Goal: Task Accomplishment & Management: Manage account settings

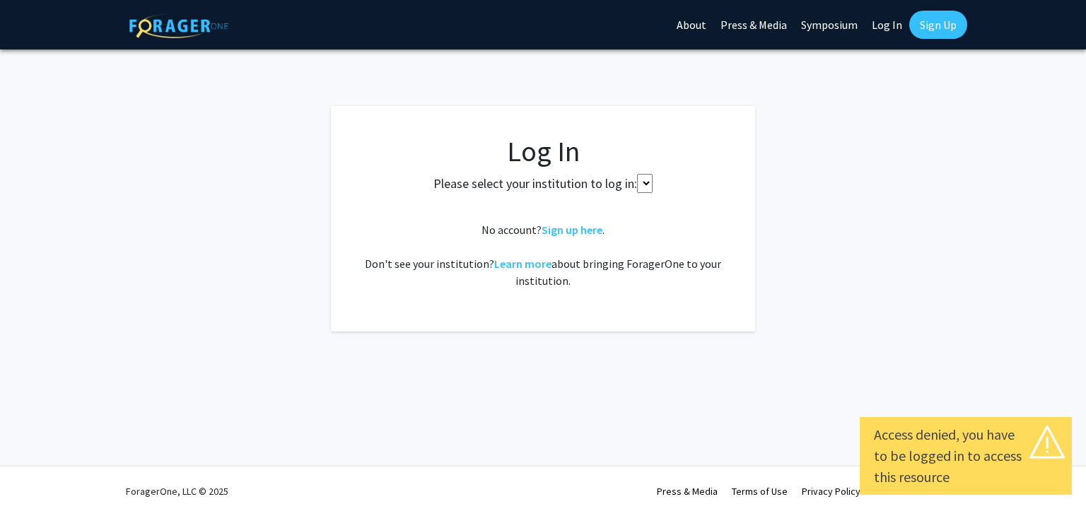
select select
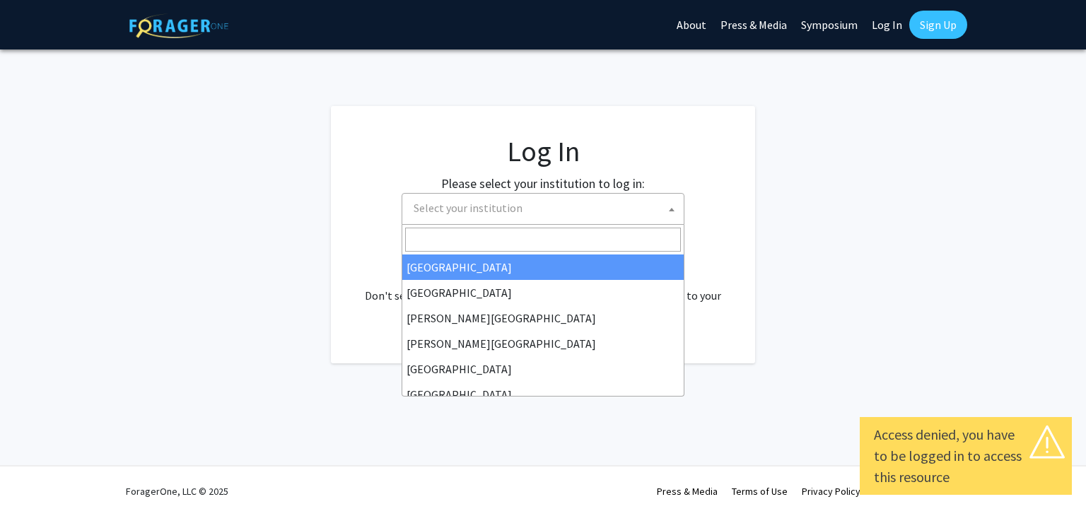
click at [664, 215] on span "Select your institution" at bounding box center [546, 208] width 276 height 29
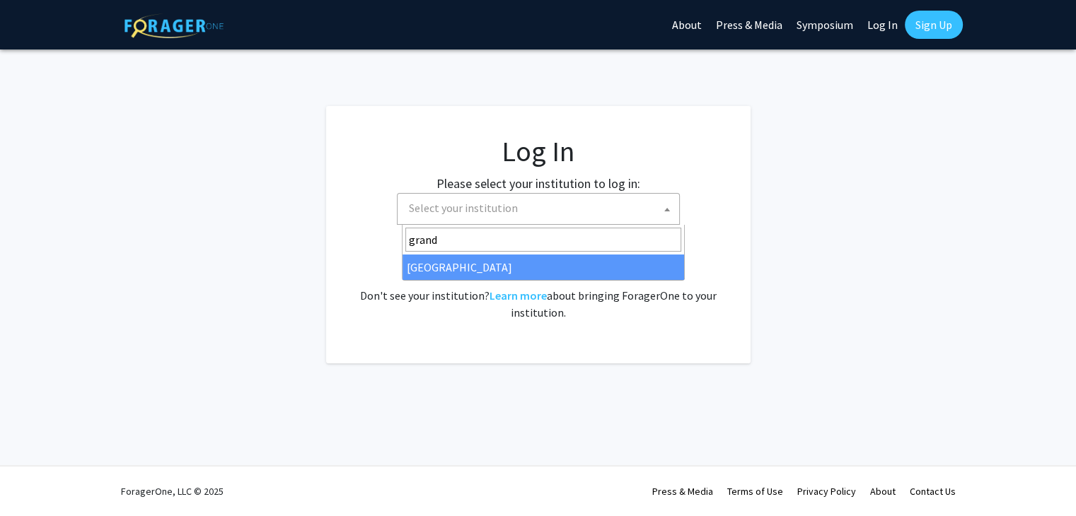
type input "grand"
select select "23"
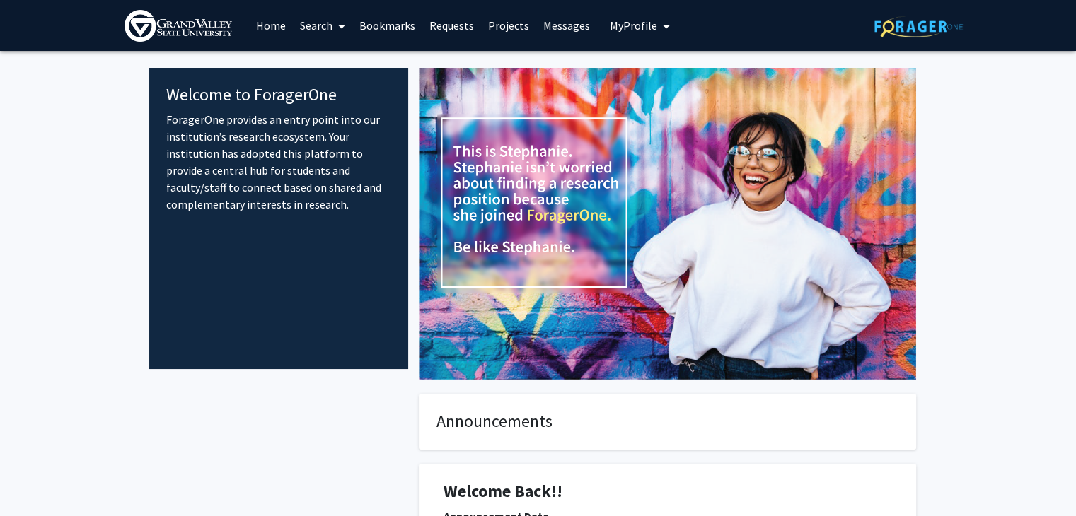
click at [342, 32] on icon at bounding box center [341, 26] width 7 height 11
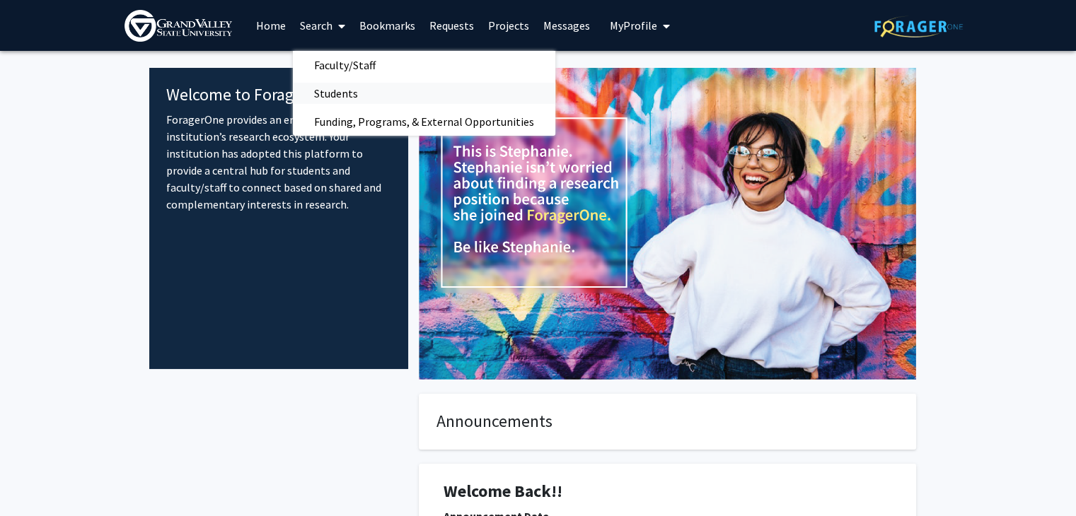
click at [340, 97] on span "Students" at bounding box center [336, 93] width 86 height 28
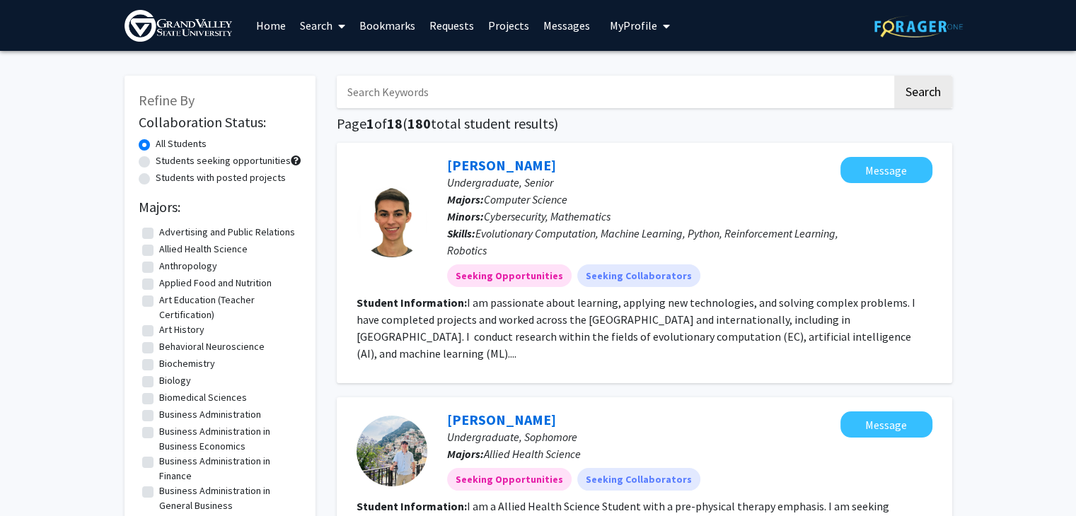
click at [629, 29] on span "My Profile" at bounding box center [633, 25] width 47 height 14
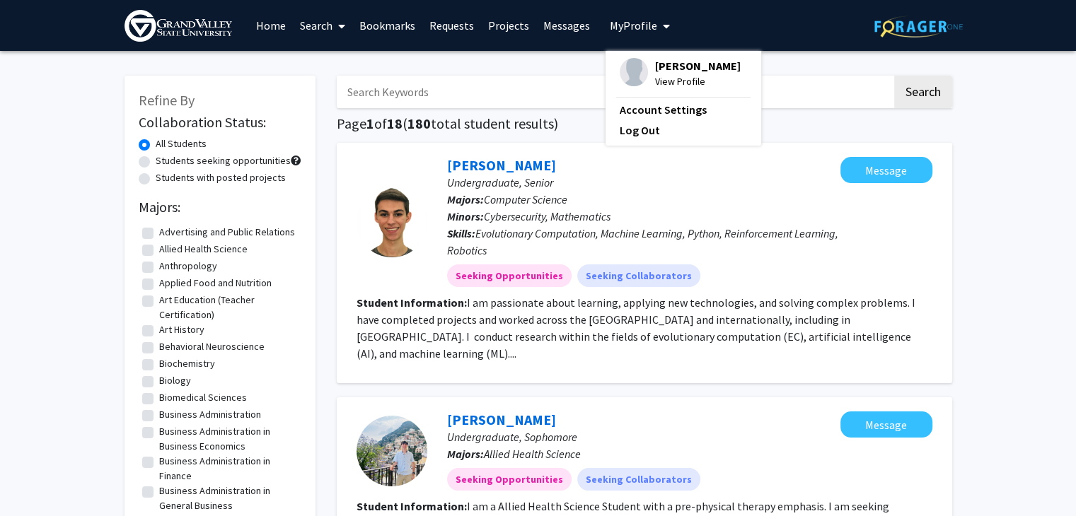
click at [655, 66] on span "[PERSON_NAME]" at bounding box center [698, 66] width 86 height 16
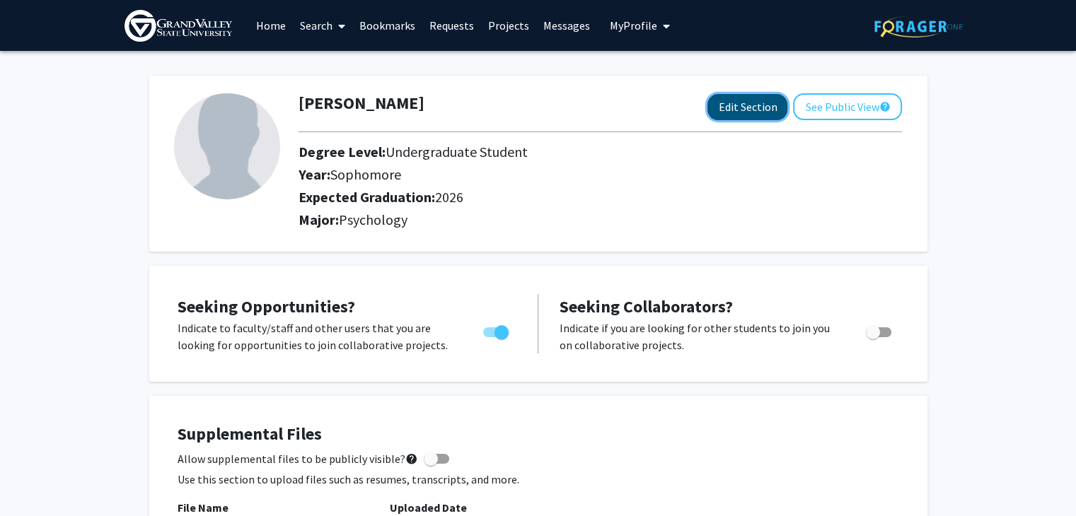
click at [744, 99] on button "Edit Section" at bounding box center [747, 107] width 80 height 26
select select "sophomore"
select select "2026"
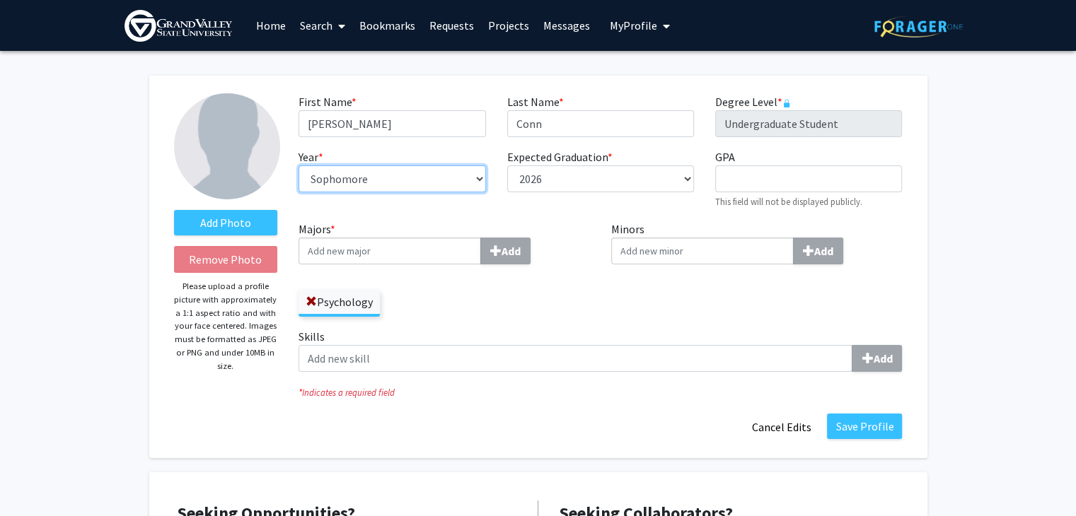
click at [437, 179] on select "--- First-year Sophomore Junior Senior Postbaccalaureate Certificate" at bounding box center [391, 178] width 187 height 27
select select "senior"
click at [298, 165] on select "--- First-year Sophomore Junior Senior Postbaccalaureate Certificate" at bounding box center [391, 178] width 187 height 27
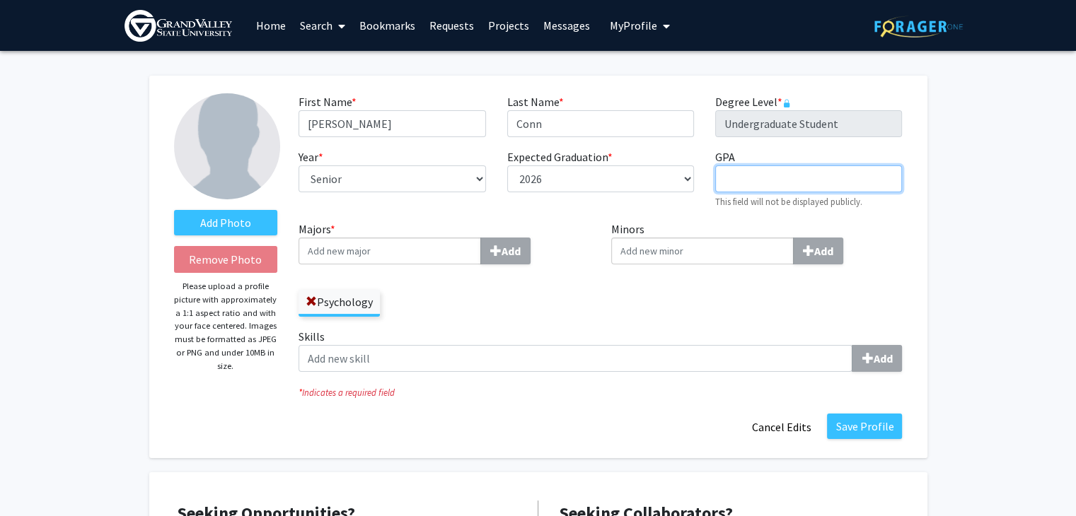
click at [757, 174] on input "GPA required" at bounding box center [808, 178] width 187 height 27
type input "3.7"
click at [309, 306] on span at bounding box center [311, 301] width 11 height 11
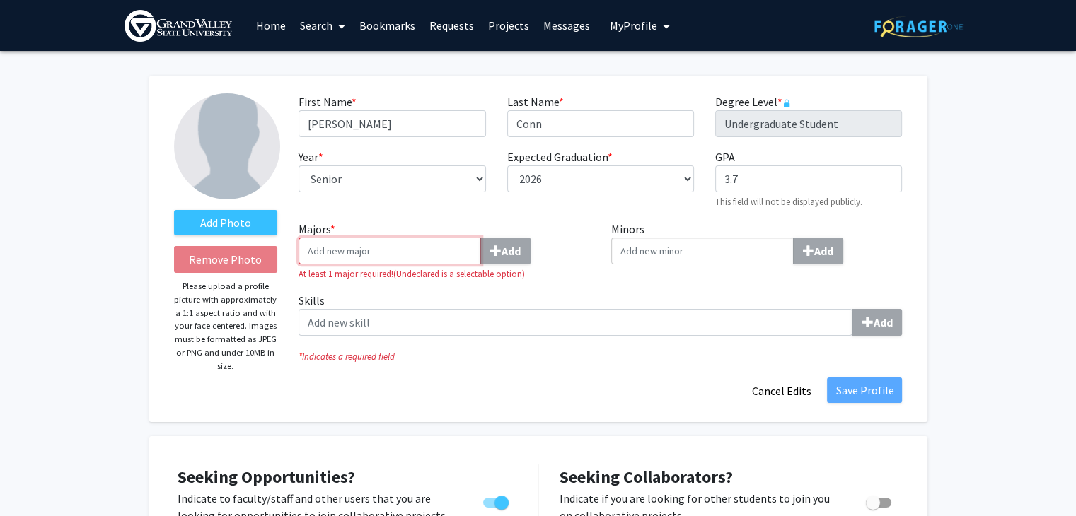
click at [339, 245] on input "Majors * Add" at bounding box center [389, 251] width 182 height 27
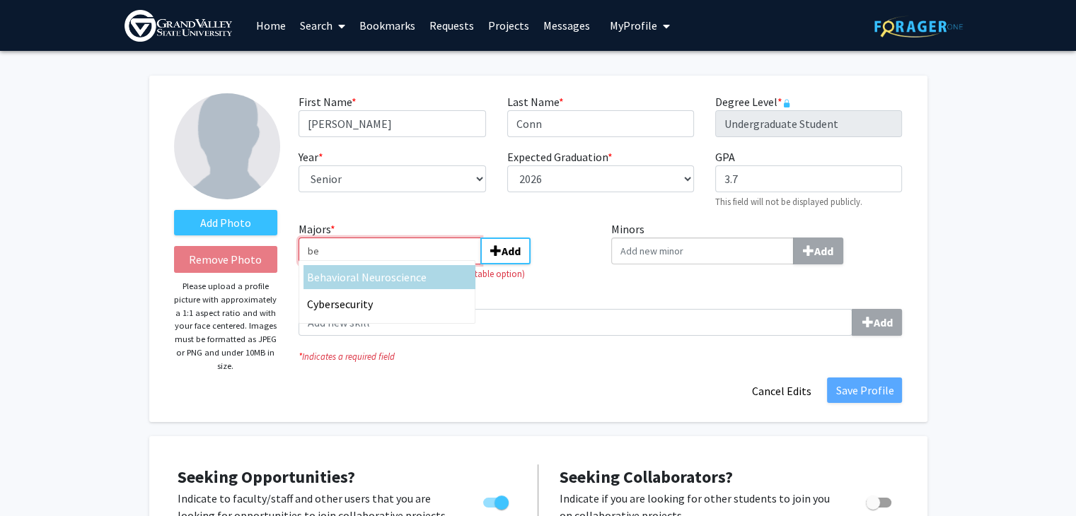
type input "be"
click at [349, 270] on span "havioral Neuroscience" at bounding box center [373, 277] width 107 height 14
click at [349, 264] on input "be" at bounding box center [389, 251] width 182 height 27
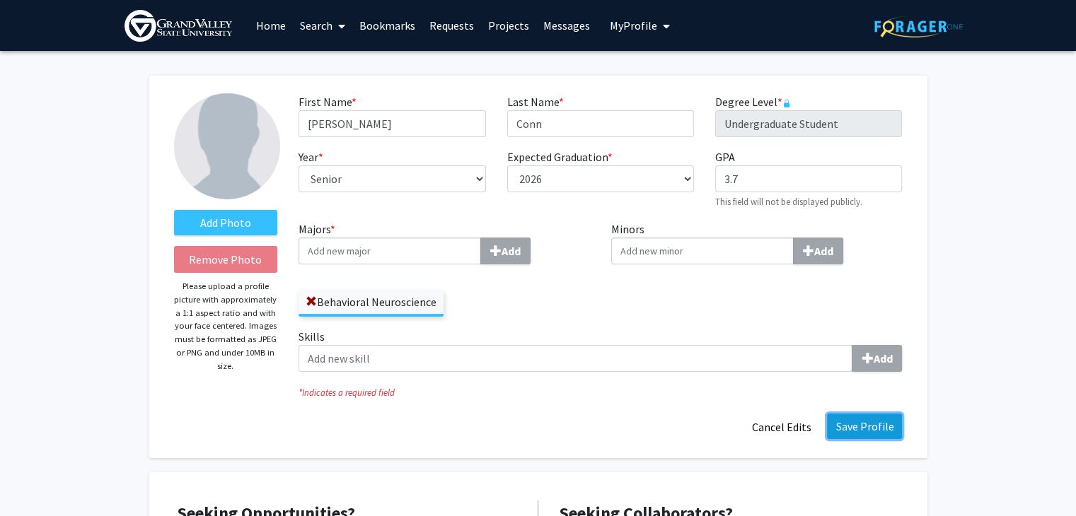
click at [884, 431] on button "Save Profile" at bounding box center [864, 426] width 75 height 25
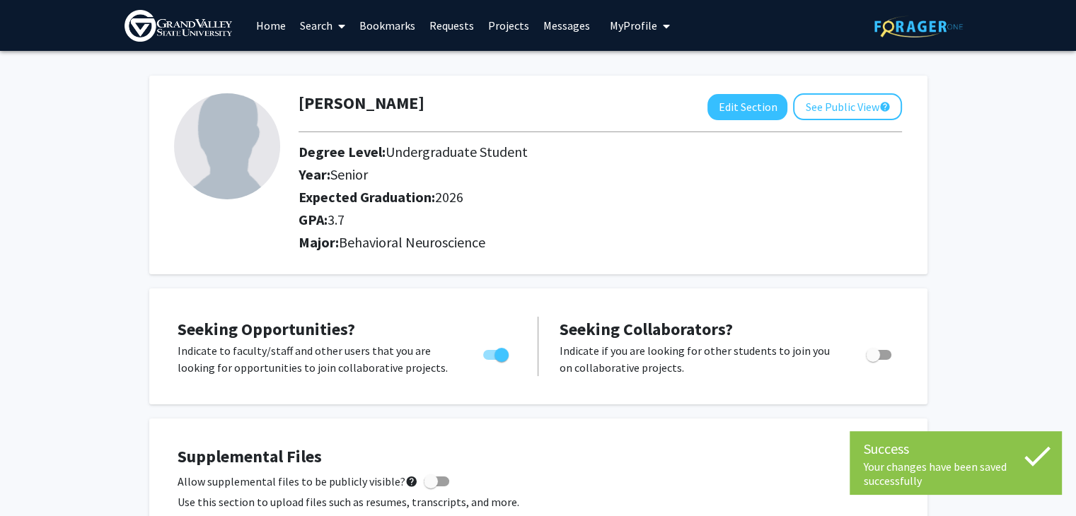
click at [283, 27] on link "Home" at bounding box center [271, 26] width 44 height 50
click at [272, 23] on link "Home" at bounding box center [271, 26] width 44 height 50
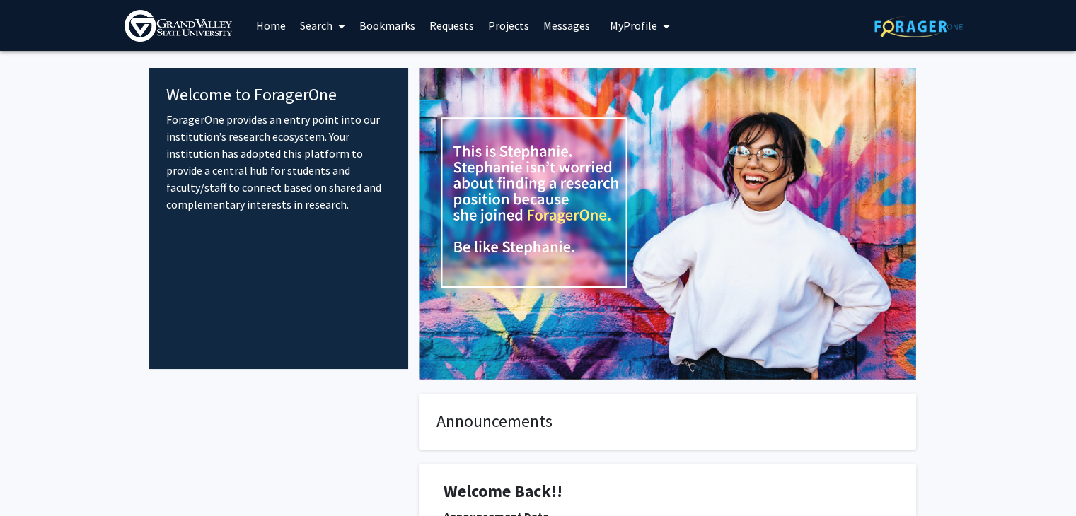
click at [320, 25] on link "Search" at bounding box center [322, 26] width 59 height 50
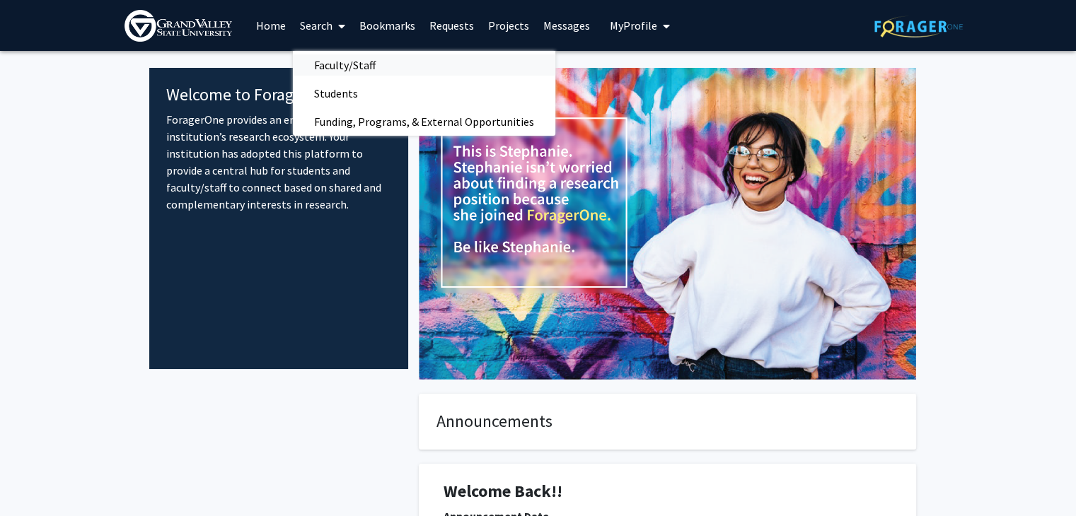
click at [332, 62] on span "Faculty/Staff" at bounding box center [345, 65] width 104 height 28
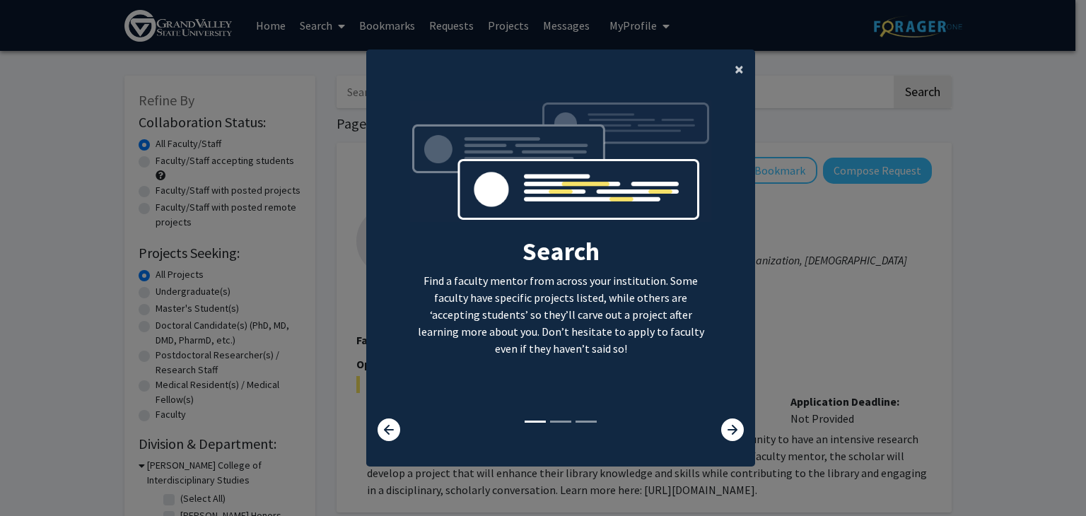
click at [735, 78] on span "×" at bounding box center [739, 69] width 9 height 22
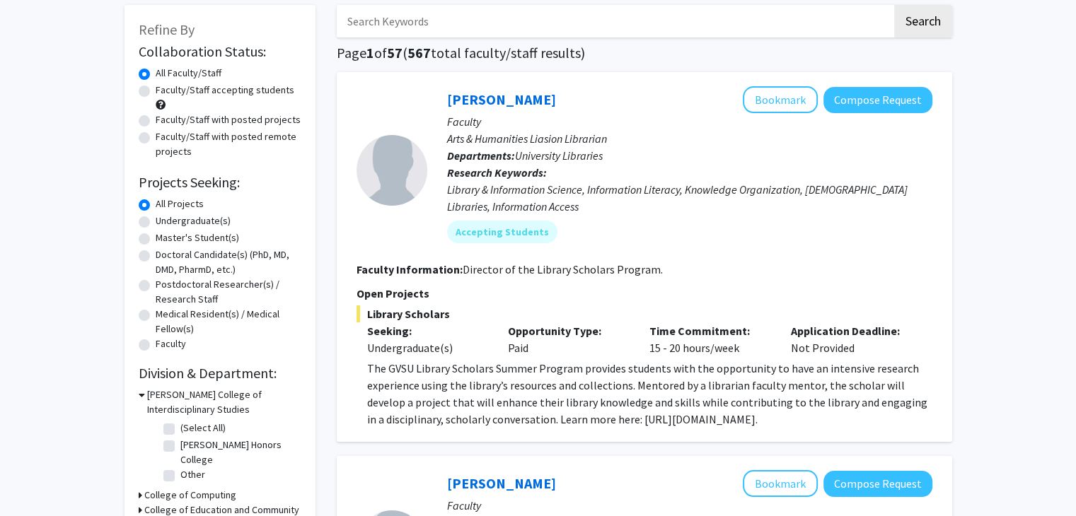
scroll to position [72, 0]
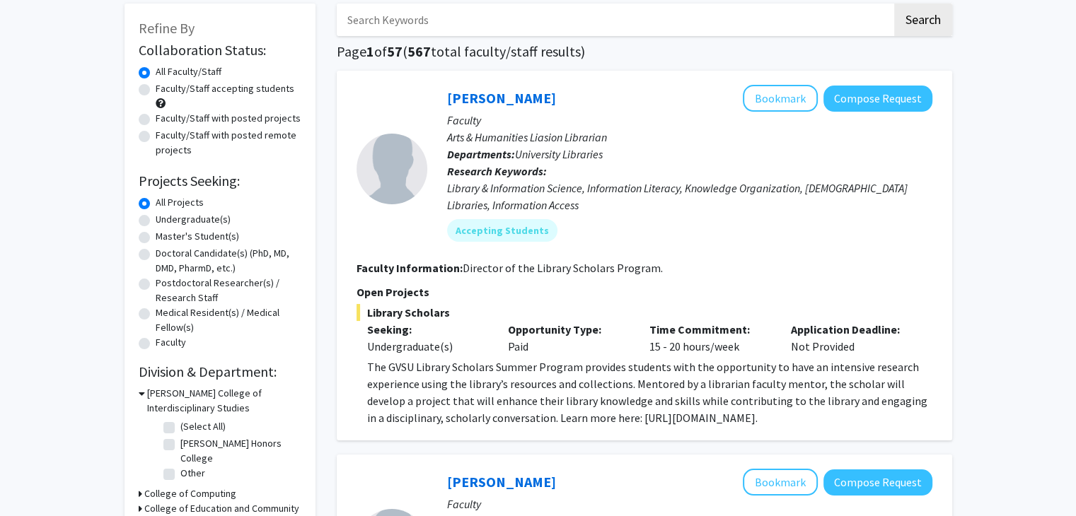
click at [156, 86] on label "Faculty/Staff accepting students" at bounding box center [225, 88] width 139 height 15
click at [156, 86] on input "Faculty/Staff accepting students" at bounding box center [160, 85] width 9 height 9
radio input "true"
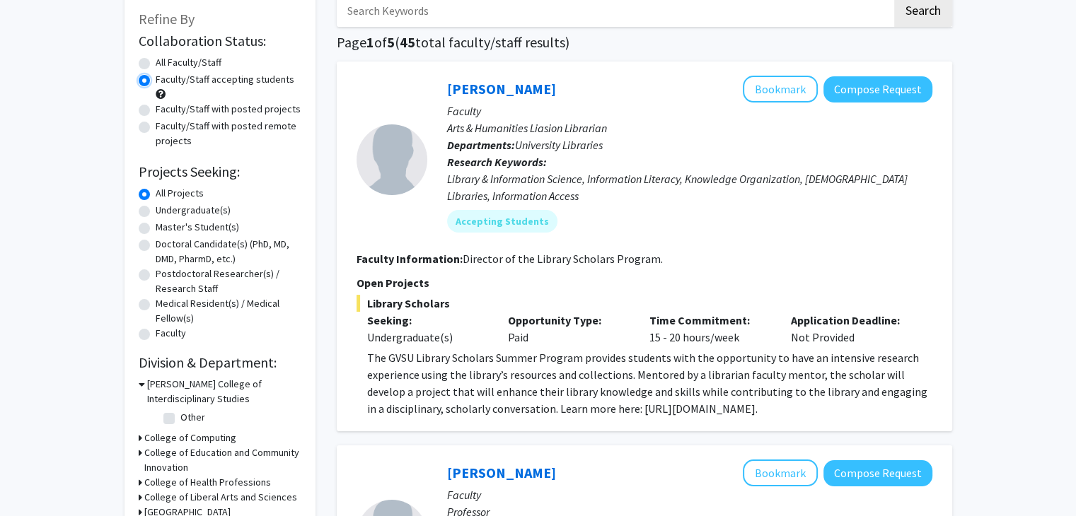
scroll to position [82, 0]
click at [156, 210] on label "Undergraduate(s)" at bounding box center [193, 209] width 75 height 15
click at [156, 210] on input "Undergraduate(s)" at bounding box center [160, 206] width 9 height 9
radio input "true"
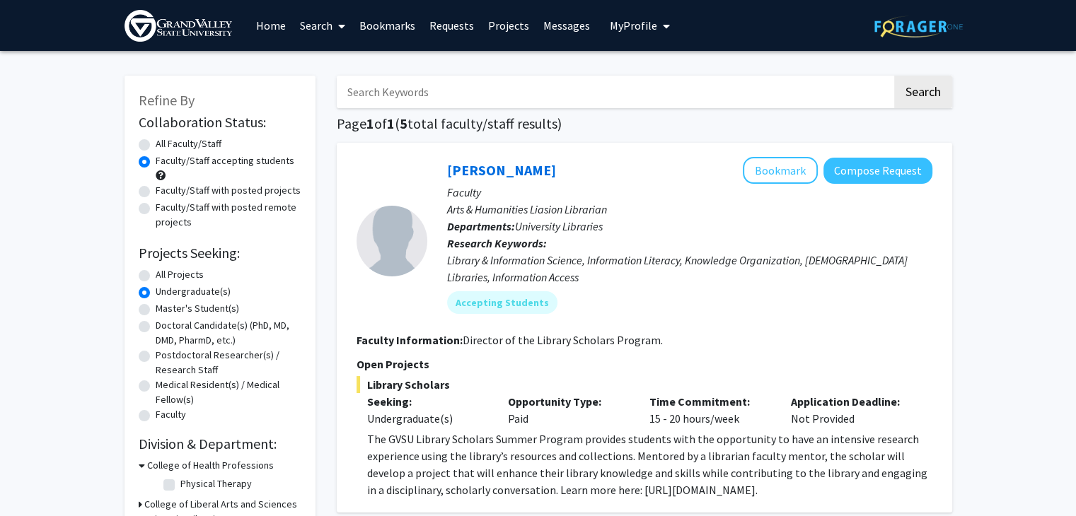
click at [156, 145] on label "All Faculty/Staff" at bounding box center [189, 143] width 66 height 15
click at [156, 145] on input "All Faculty/Staff" at bounding box center [160, 140] width 9 height 9
radio input "true"
click at [156, 275] on label "All Projects" at bounding box center [180, 274] width 48 height 15
click at [156, 275] on input "All Projects" at bounding box center [160, 271] width 9 height 9
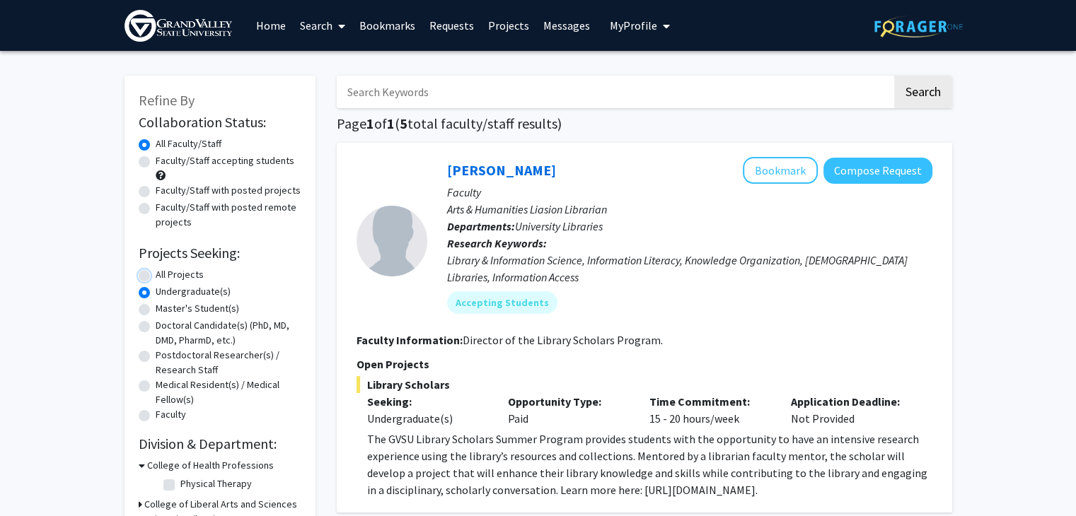
radio input "true"
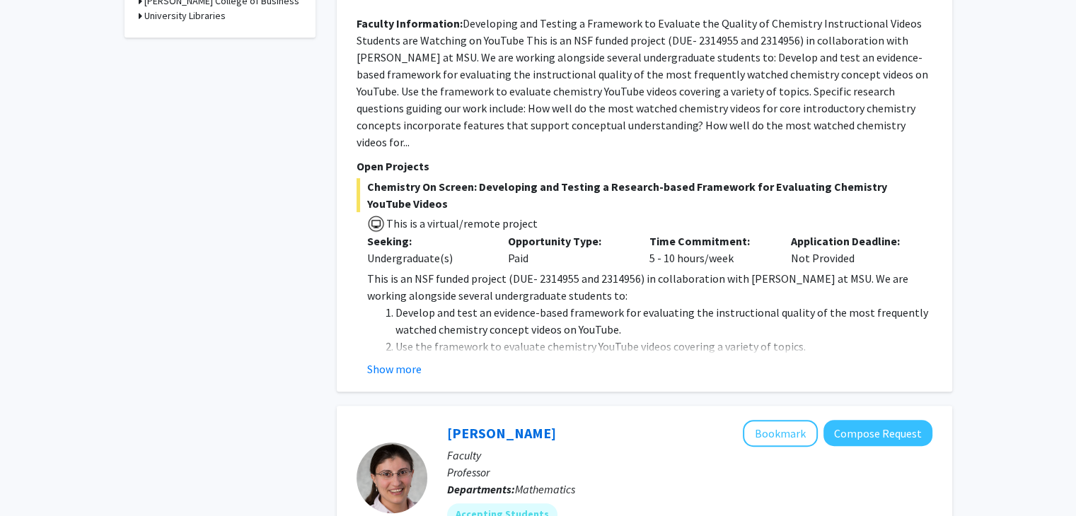
scroll to position [682, 0]
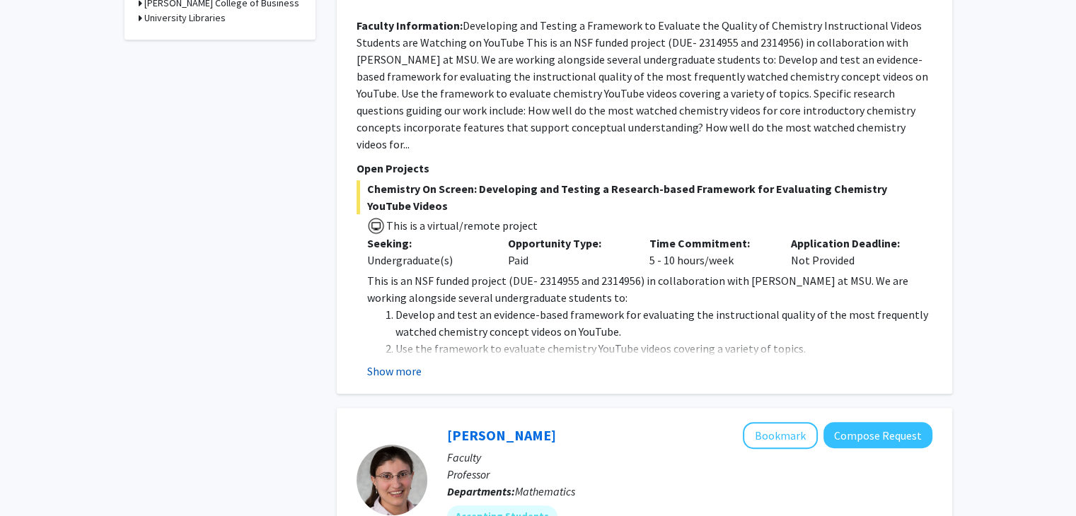
click at [414, 367] on button "Show more" at bounding box center [394, 371] width 54 height 17
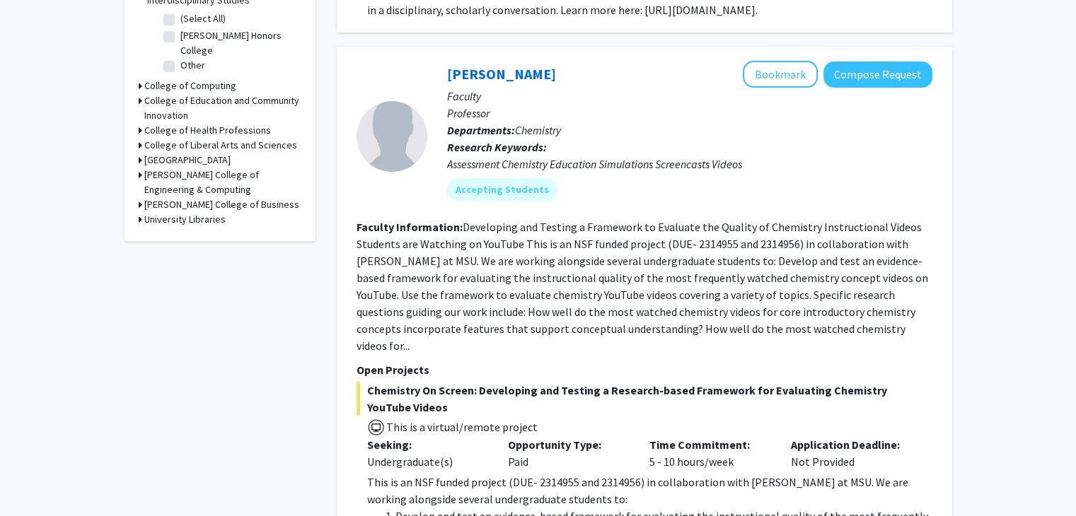
scroll to position [470, 0]
